Goal: Transaction & Acquisition: Purchase product/service

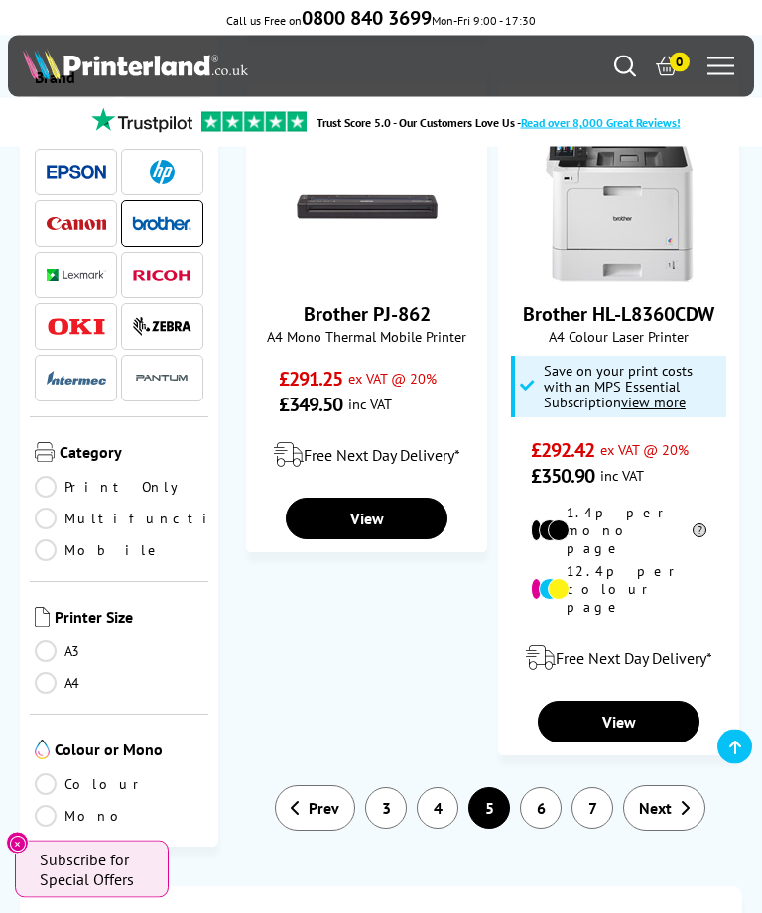
scroll to position [4253, 0]
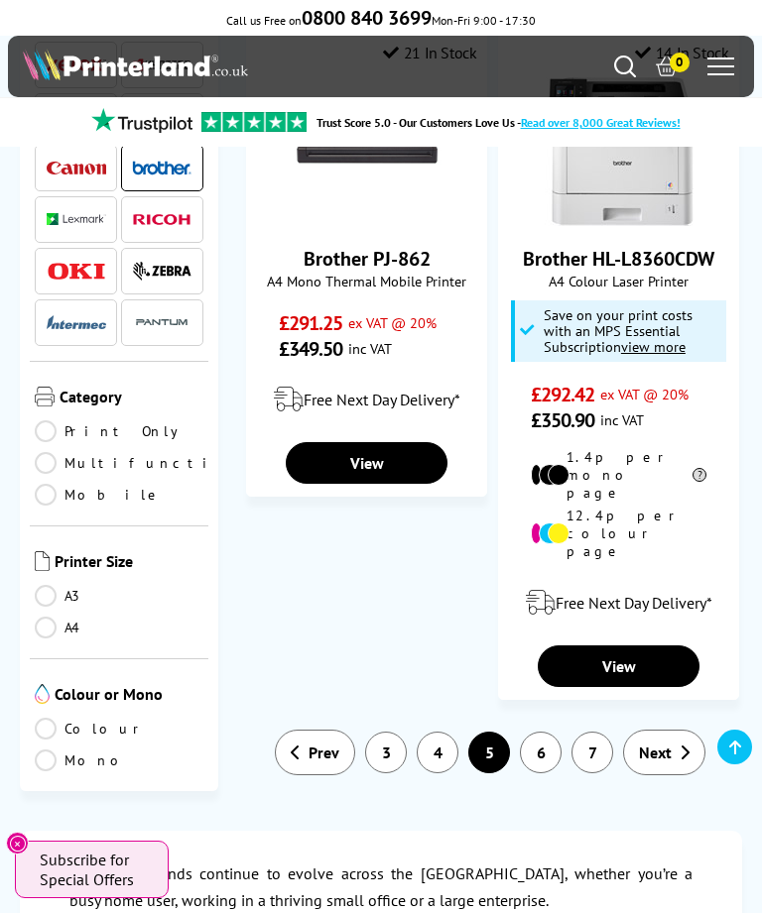
click at [590, 732] on link "7" at bounding box center [592, 753] width 42 height 42
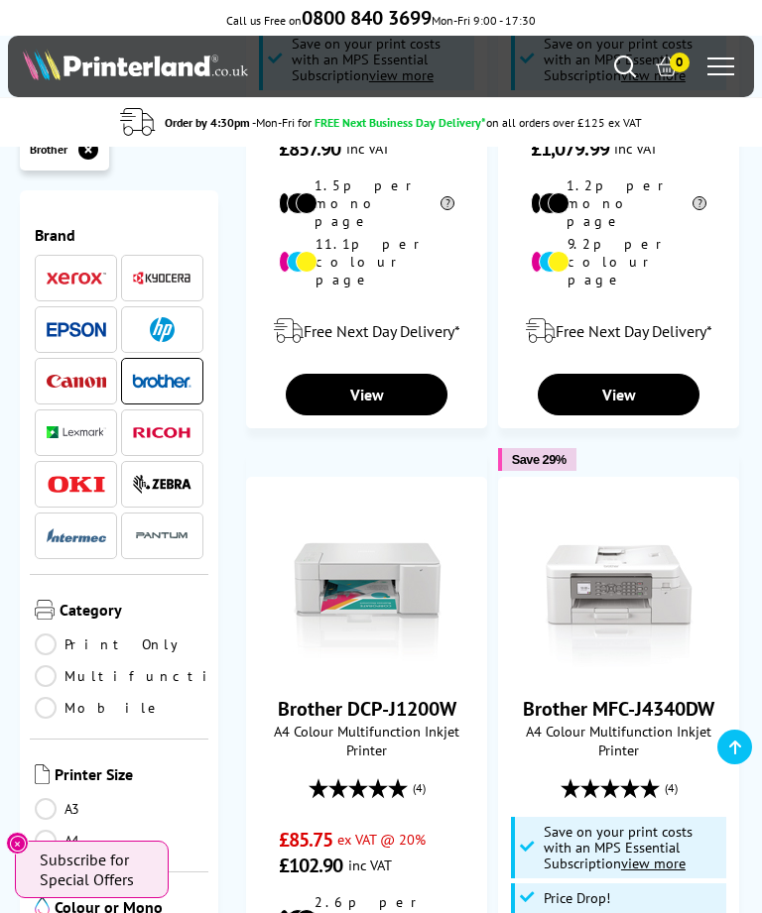
scroll to position [717, 0]
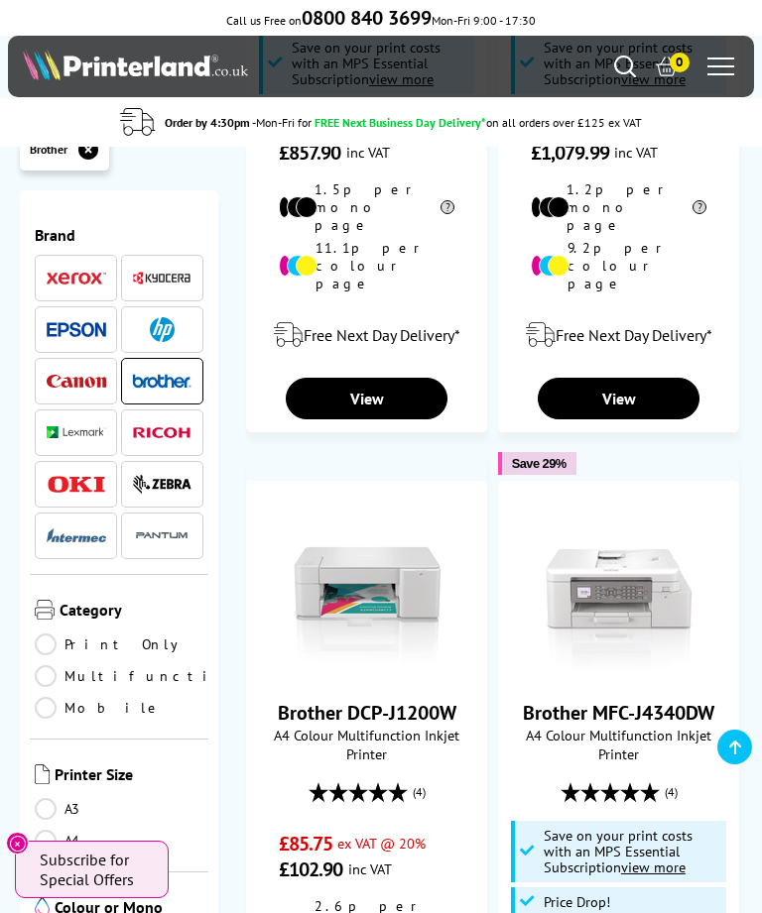
click at [621, 65] on icon "Search" at bounding box center [625, 67] width 22 height 22
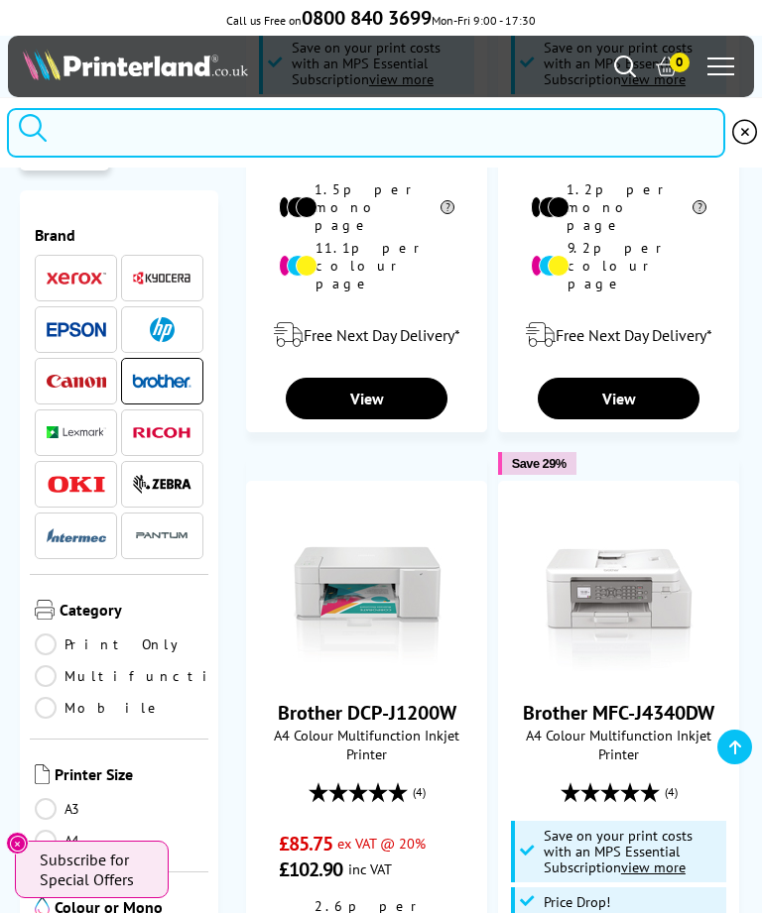
click at [395, 154] on input "search" at bounding box center [365, 133] width 717 height 50
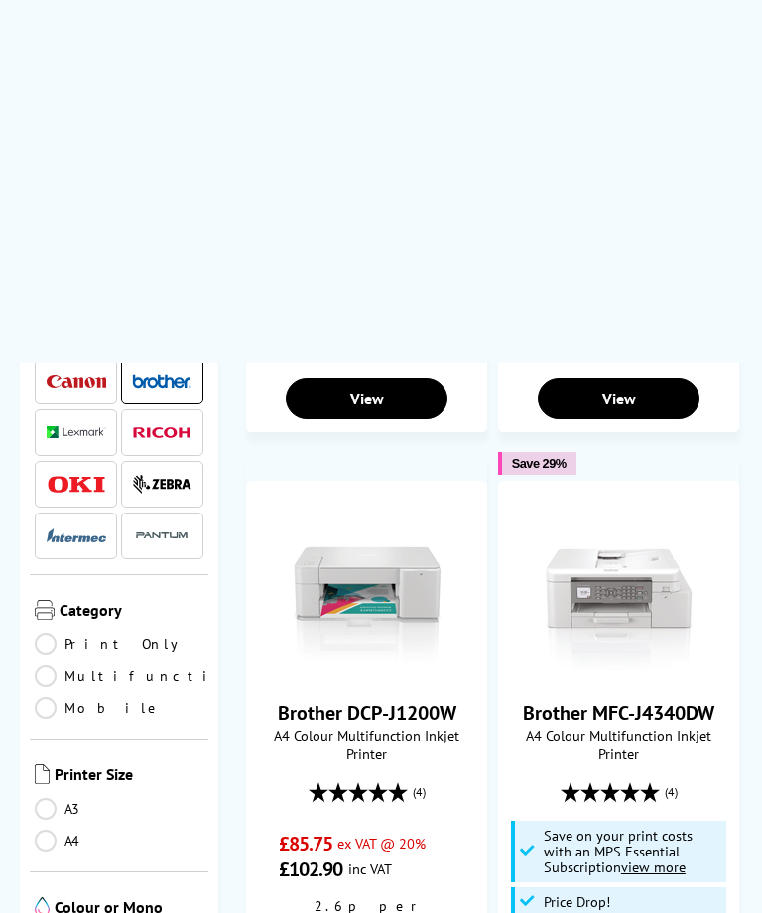
scroll to position [0, 0]
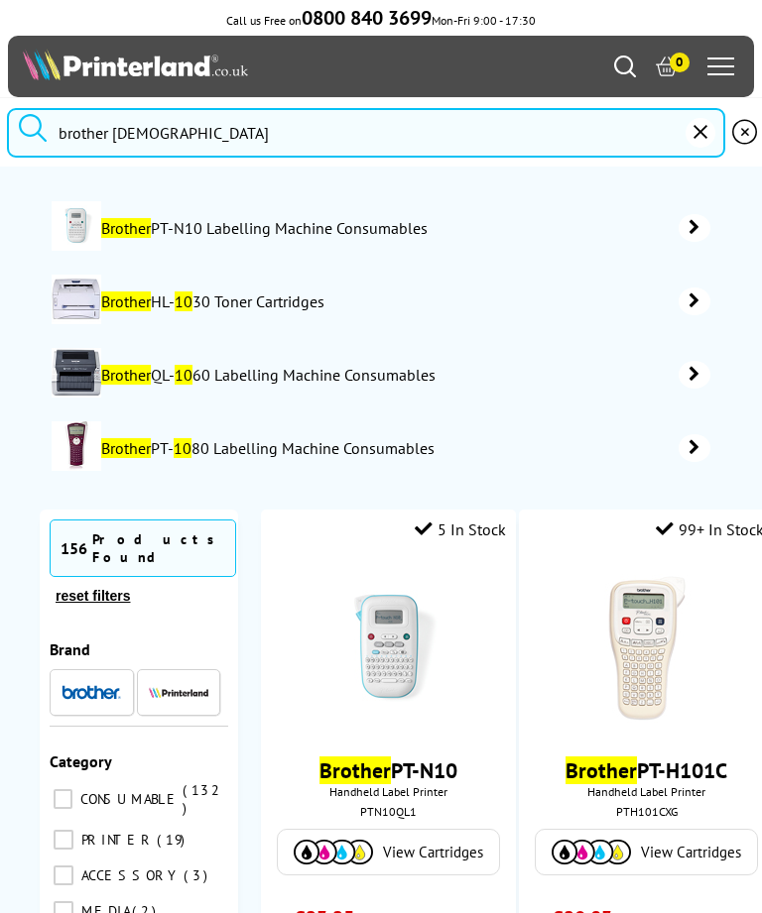
type input "brother 105"
click at [33, 134] on button "submit" at bounding box center [33, 130] width 50 height 44
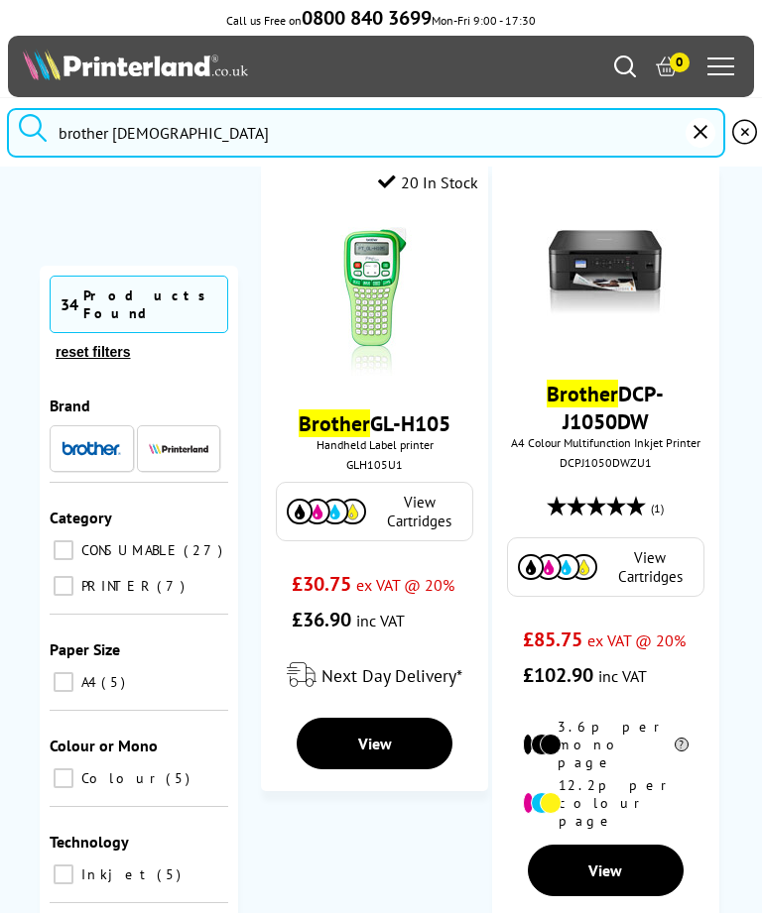
scroll to position [323, 0]
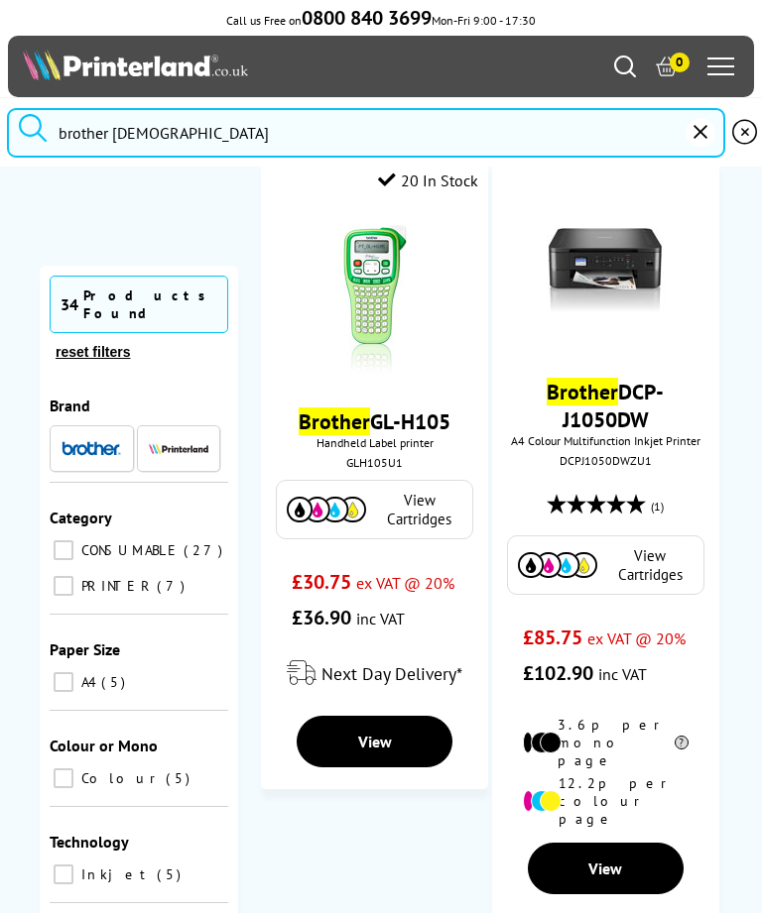
click at [429, 374] on img at bounding box center [374, 299] width 149 height 149
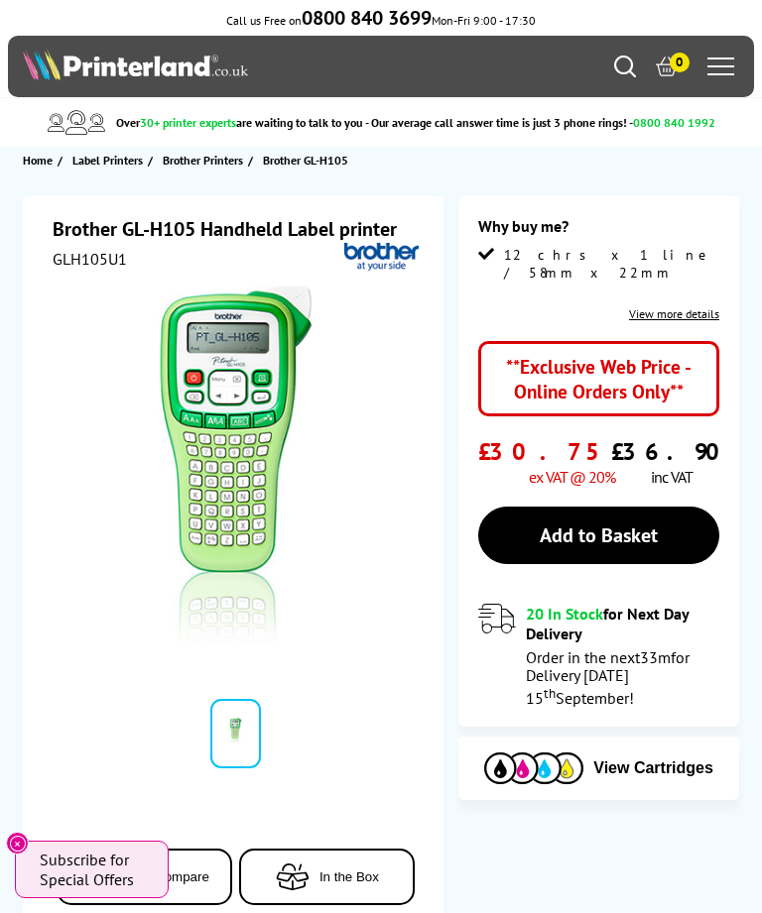
click at [3, 899] on div "Brother GL-H105 Handheld Label printer GLH105U1 Add to Compare In the Box 33m" at bounding box center [381, 585] width 762 height 779
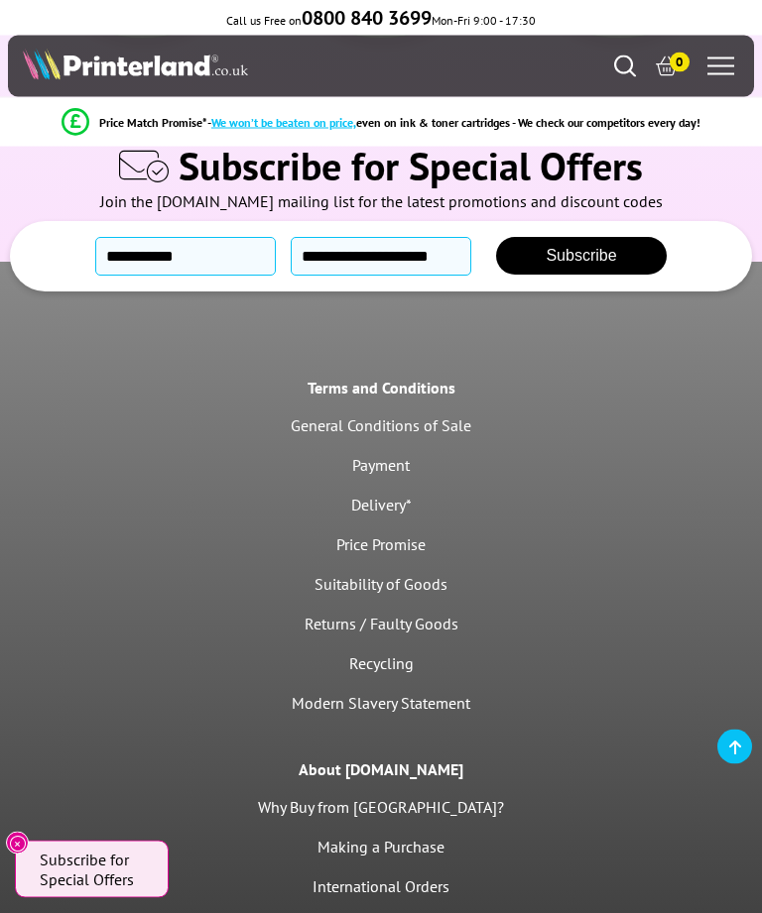
scroll to position [6531, 0]
click at [399, 495] on link "Delivery*" at bounding box center [381, 505] width 60 height 20
